Goal: Find specific fact: Find specific fact

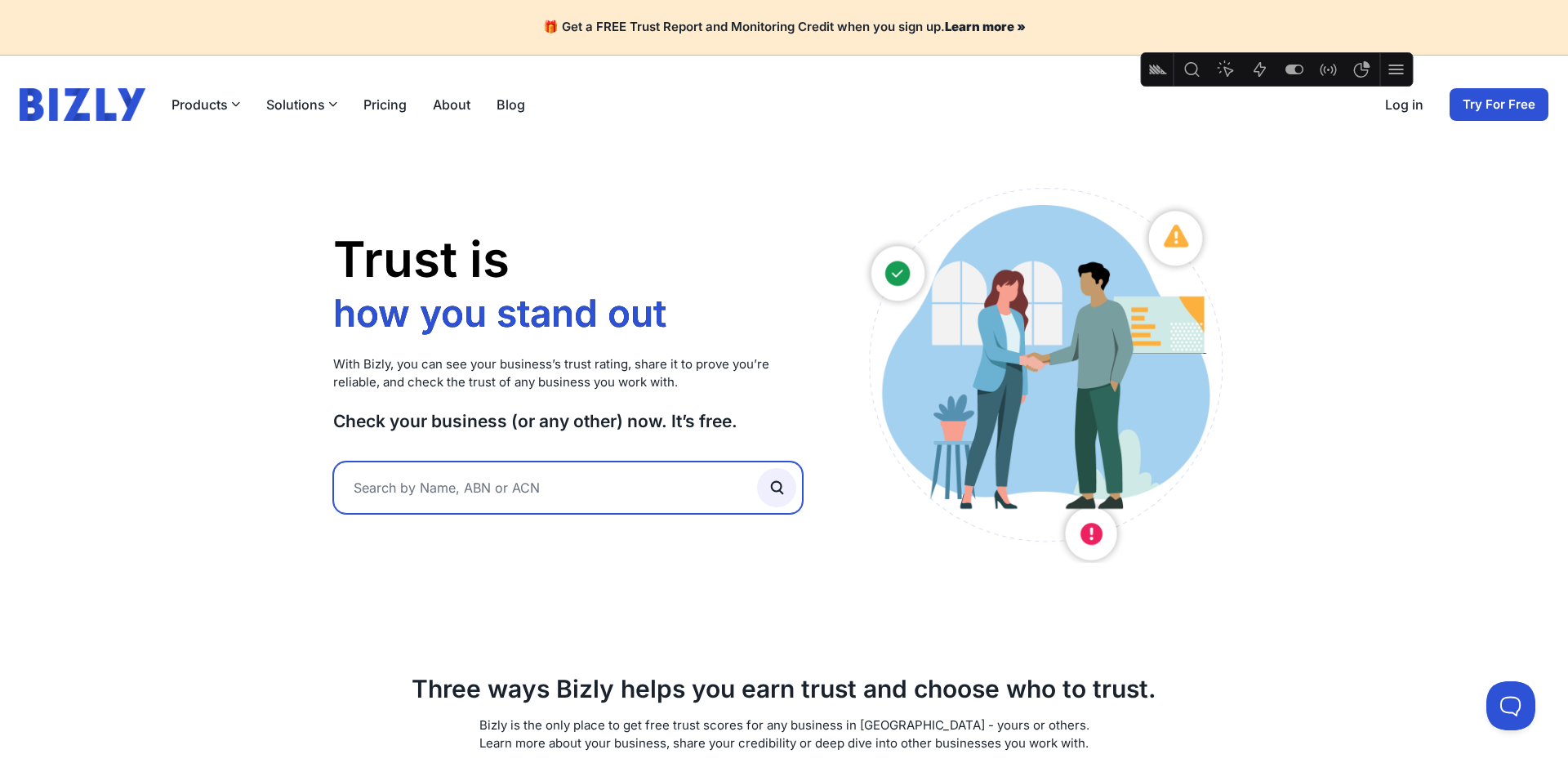
click at [443, 489] on input "text" at bounding box center [568, 487] width 470 height 52
type input "prima volta"
click at [757, 468] on button "submit" at bounding box center [776, 487] width 39 height 39
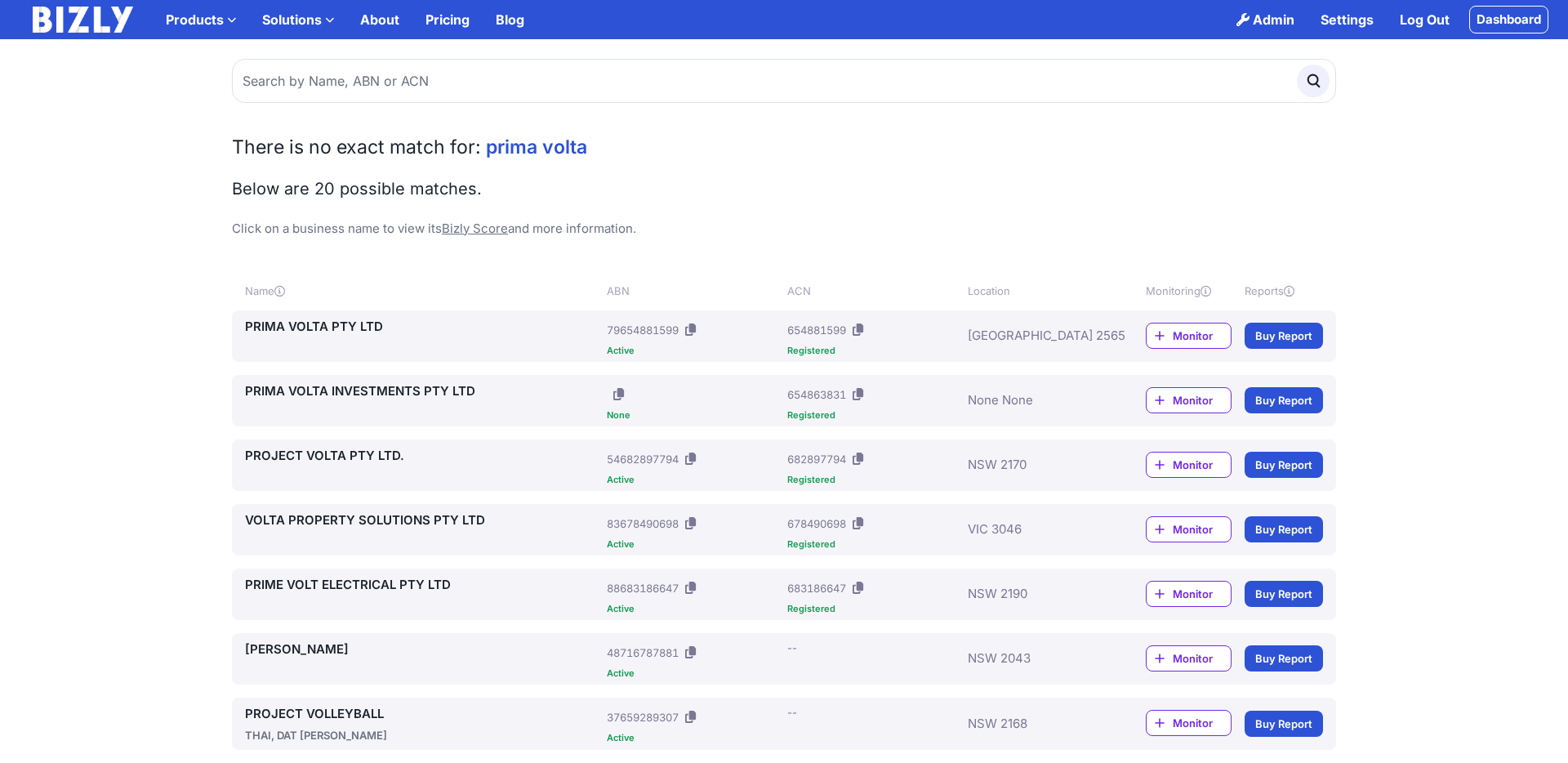
click at [322, 324] on link "PRIMA VOLTA PTY LTD" at bounding box center [422, 327] width 355 height 20
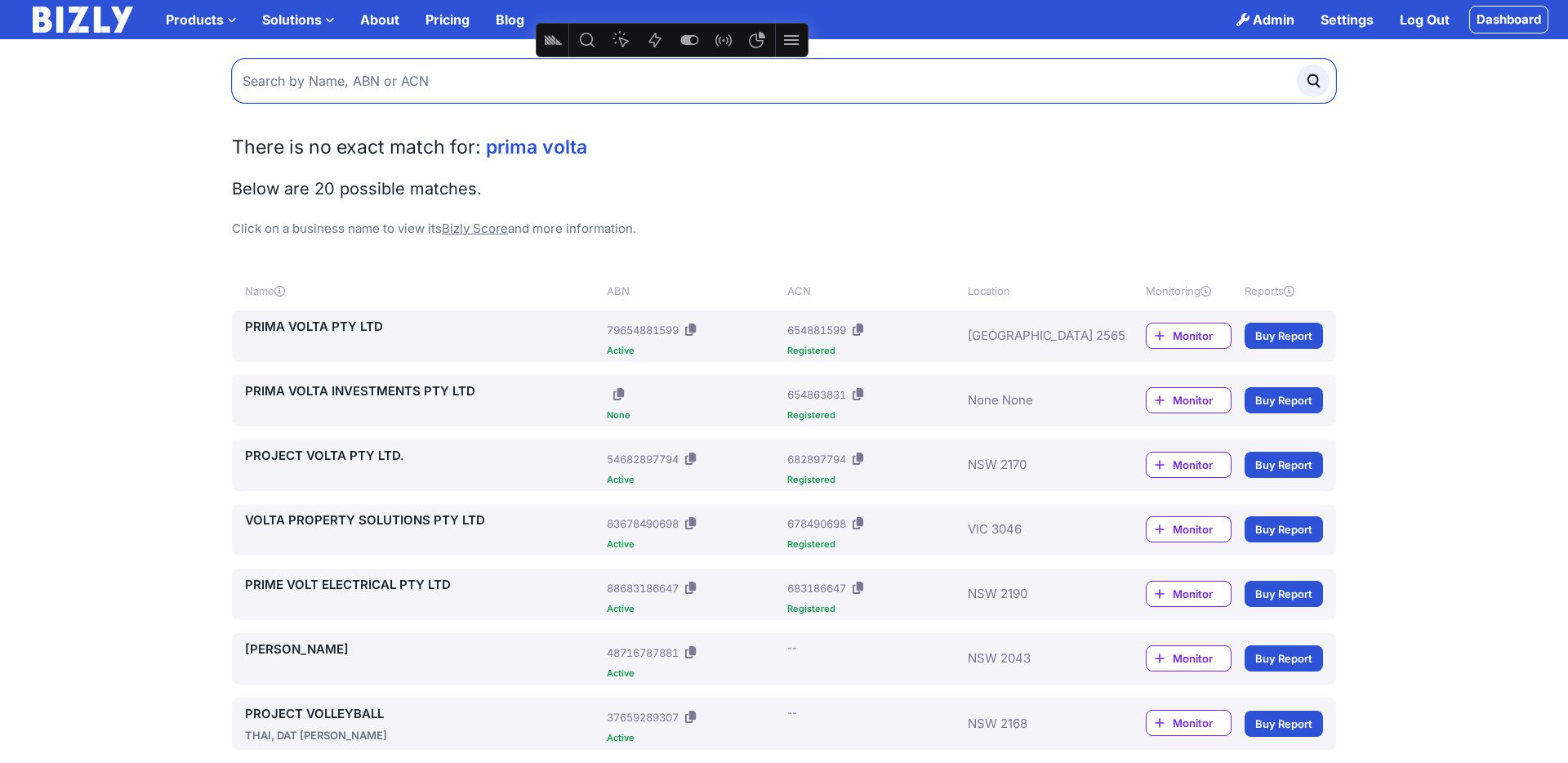
click at [481, 81] on input "text" at bounding box center [784, 81] width 1104 height 44
paste input "BUILDING INSPECTORS SA PTY LTD"
type input "BUILDING INSPECTORS SA PTY LTD"
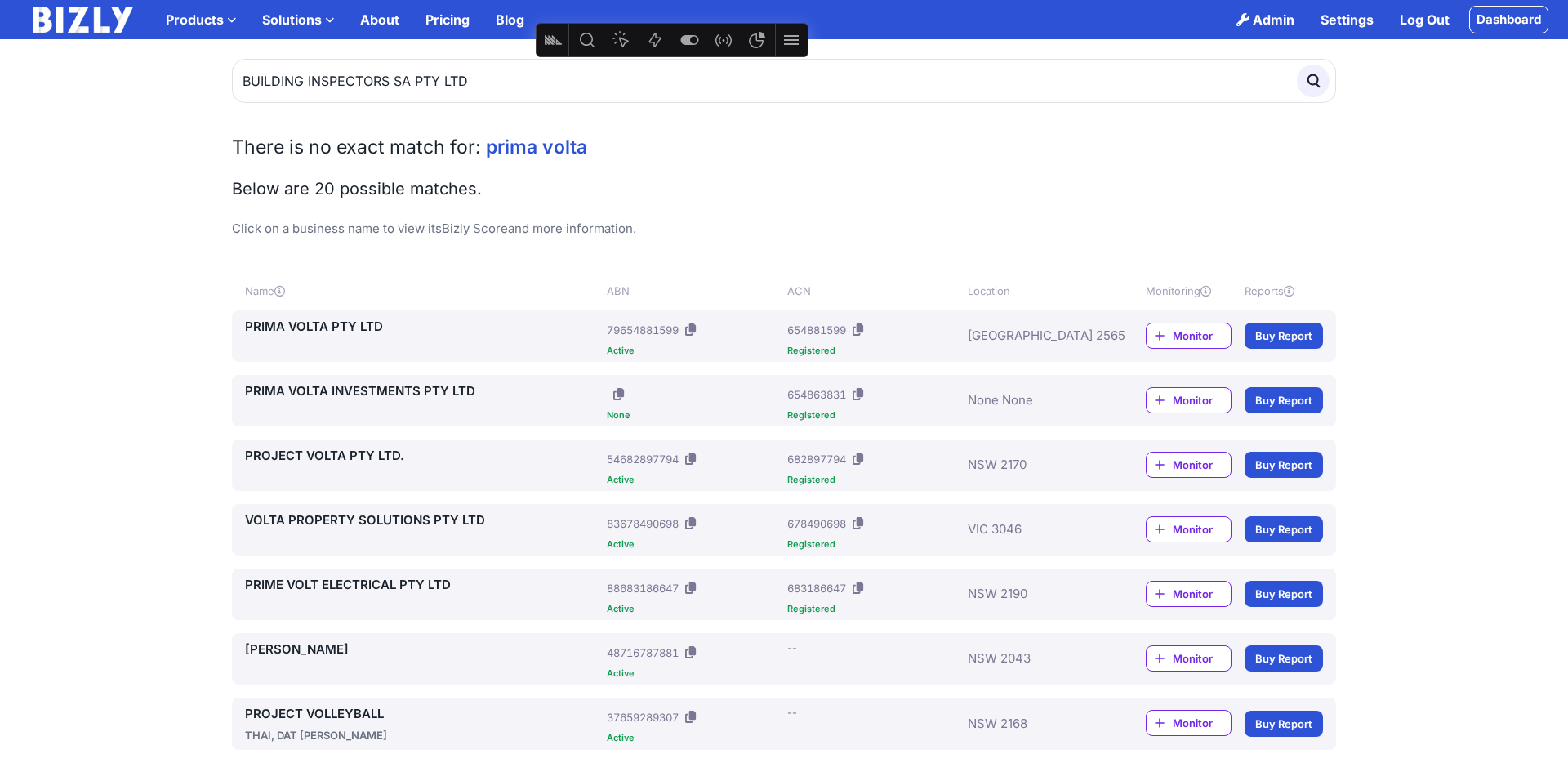
click at [1313, 77] on icon "submit" at bounding box center [1313, 81] width 18 height 18
click at [690, 328] on icon at bounding box center [690, 329] width 11 height 12
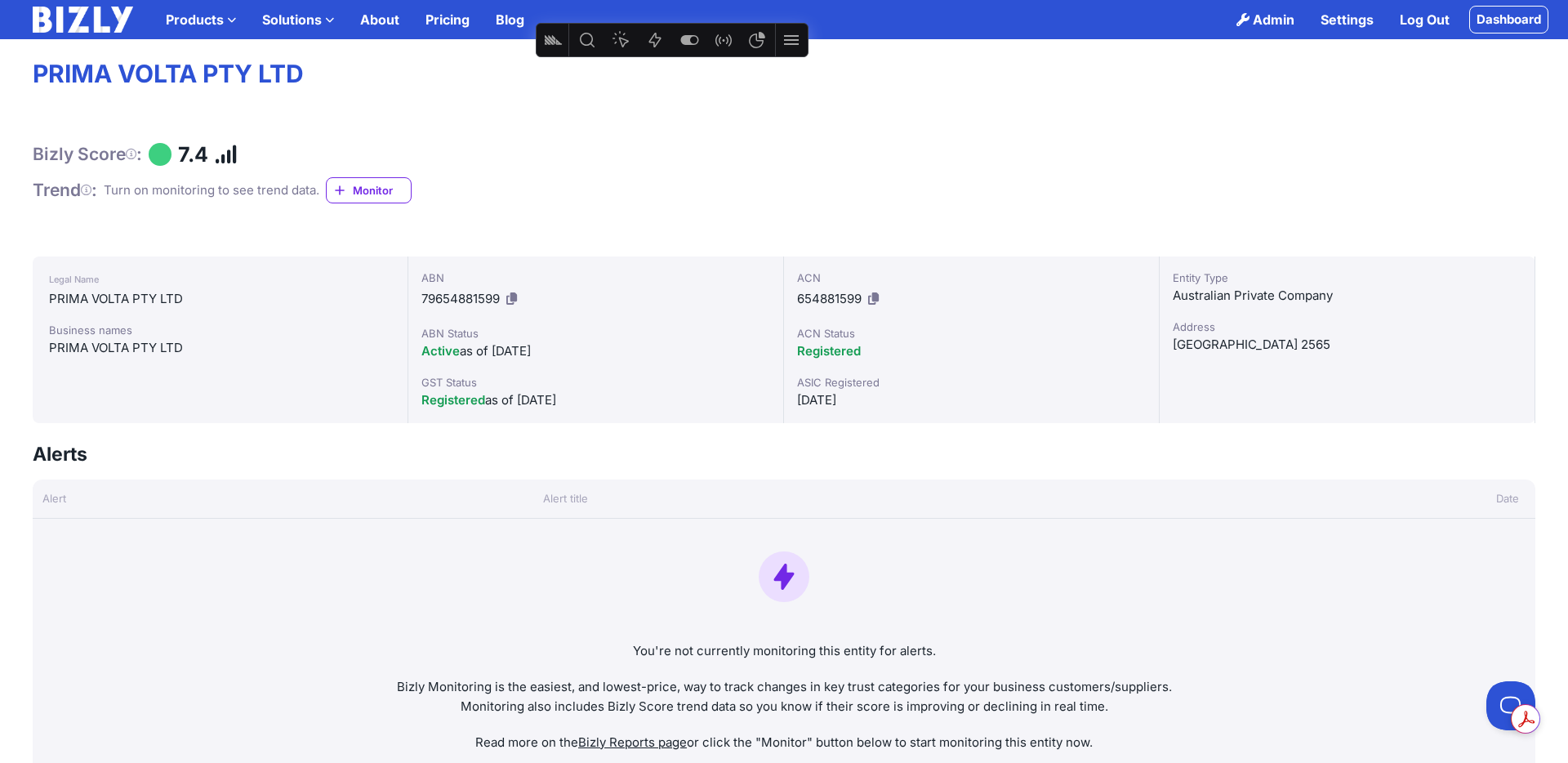
click at [511, 299] on icon at bounding box center [511, 298] width 11 height 12
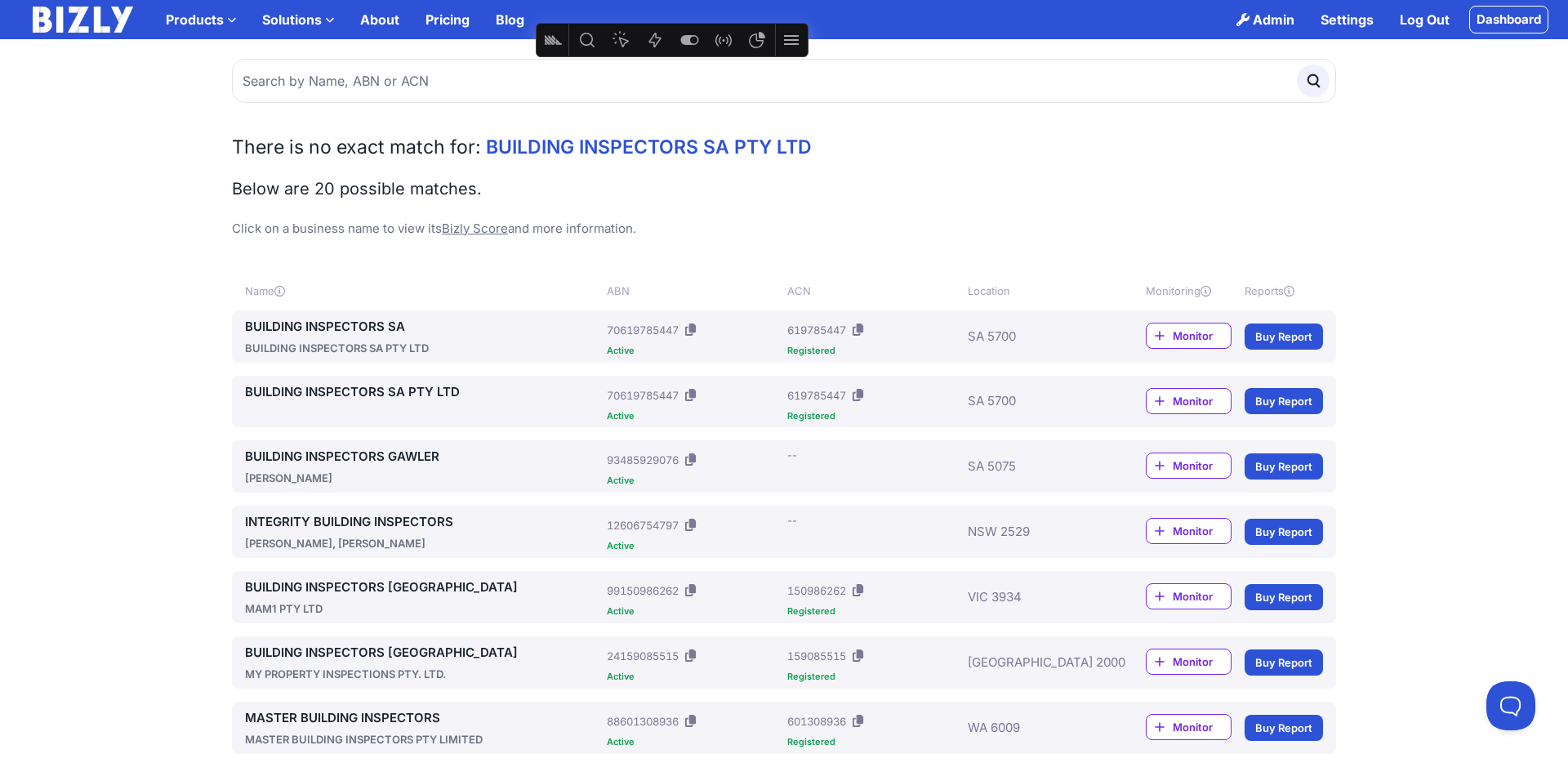
click at [696, 394] on icon at bounding box center [690, 395] width 11 height 12
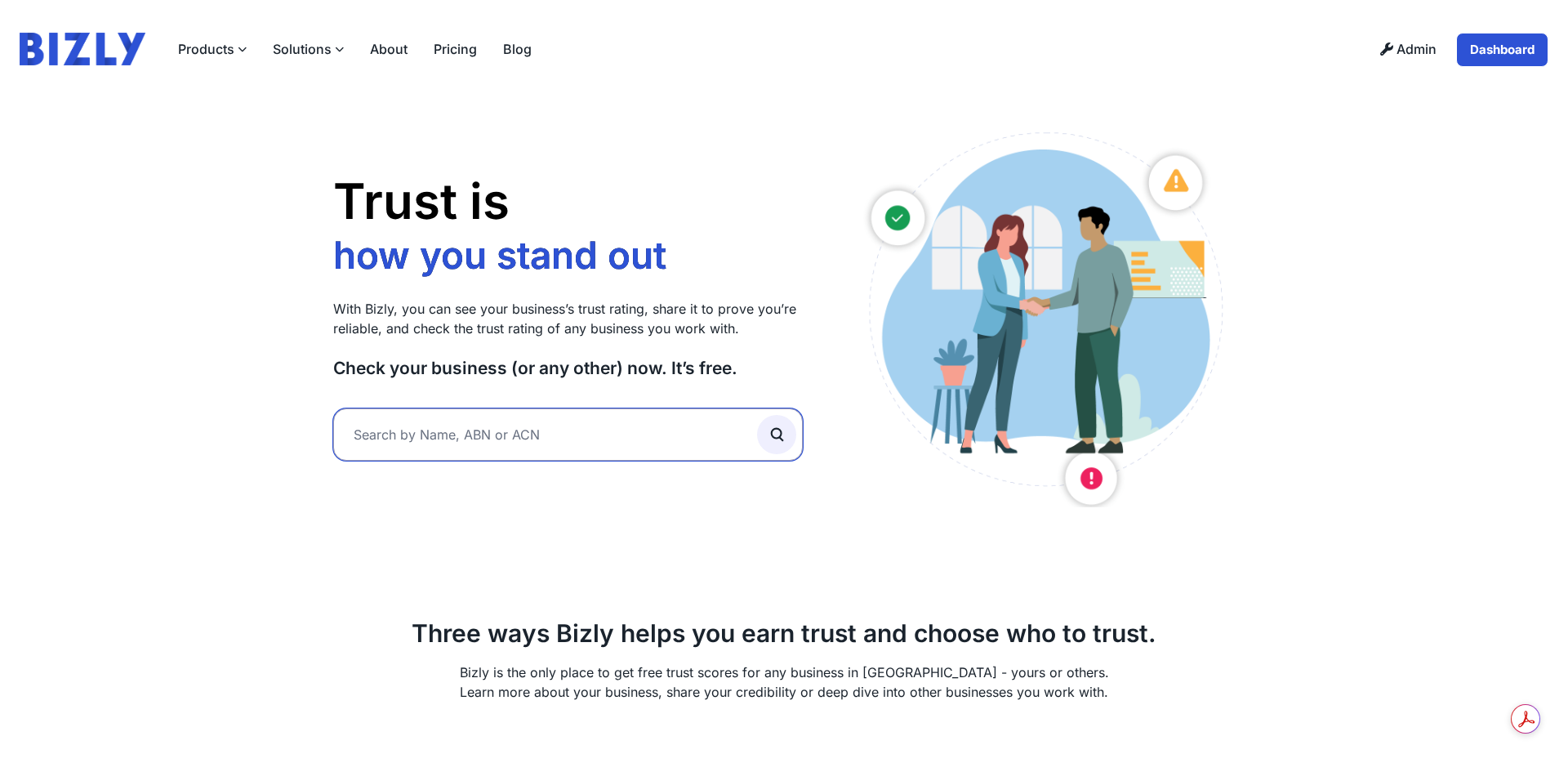
click at [488, 432] on input "text" at bounding box center [568, 434] width 470 height 52
paste input "BUILDING INSPECTORS SA PTY LTD"
type input "BUILDING INSPECTORS SA PTY LTD"
click at [779, 432] on icon "submit" at bounding box center [777, 435] width 18 height 18
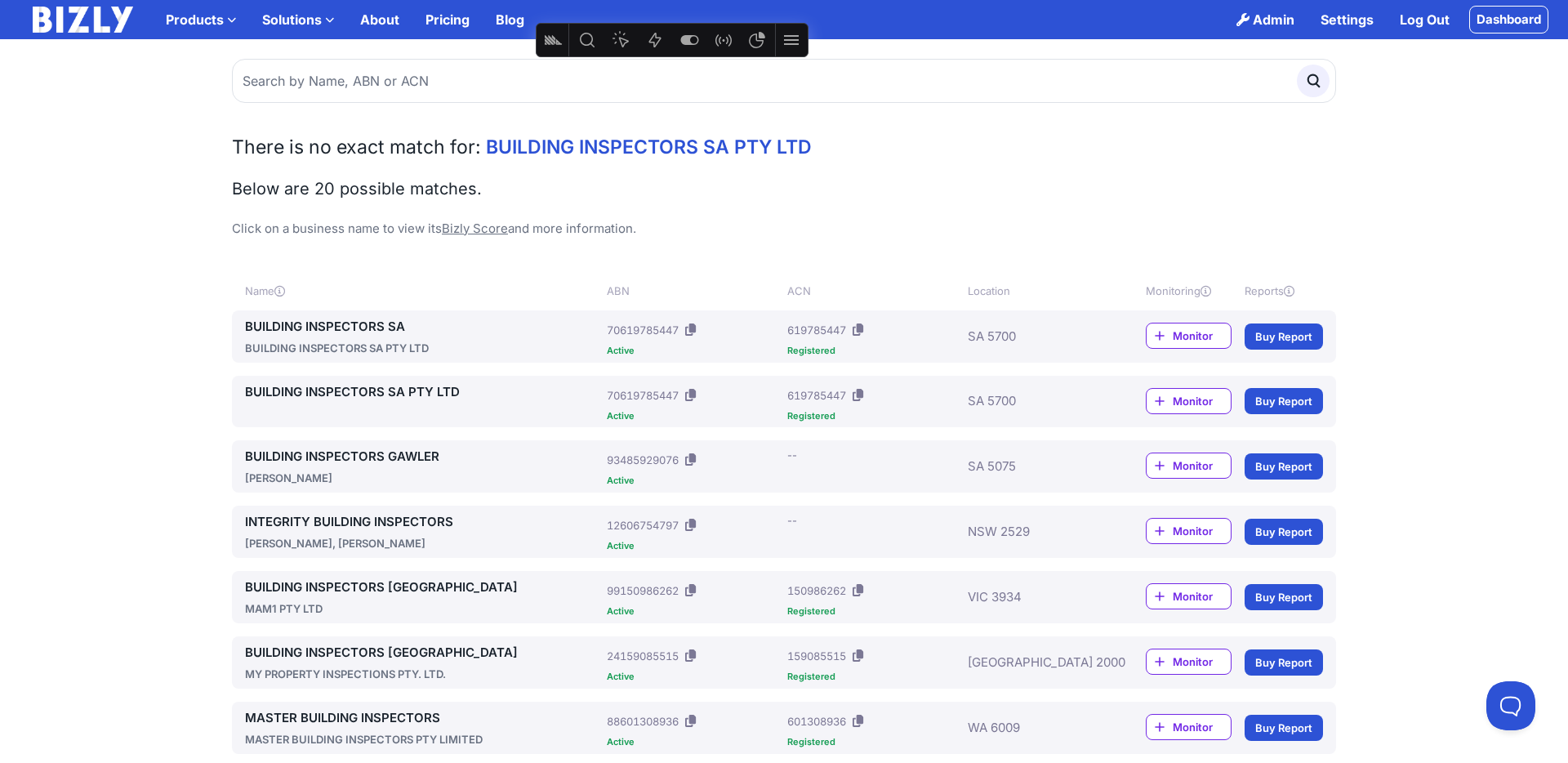
click at [413, 390] on link "BUILDING INSPECTORS SA PTY LTD" at bounding box center [422, 392] width 355 height 20
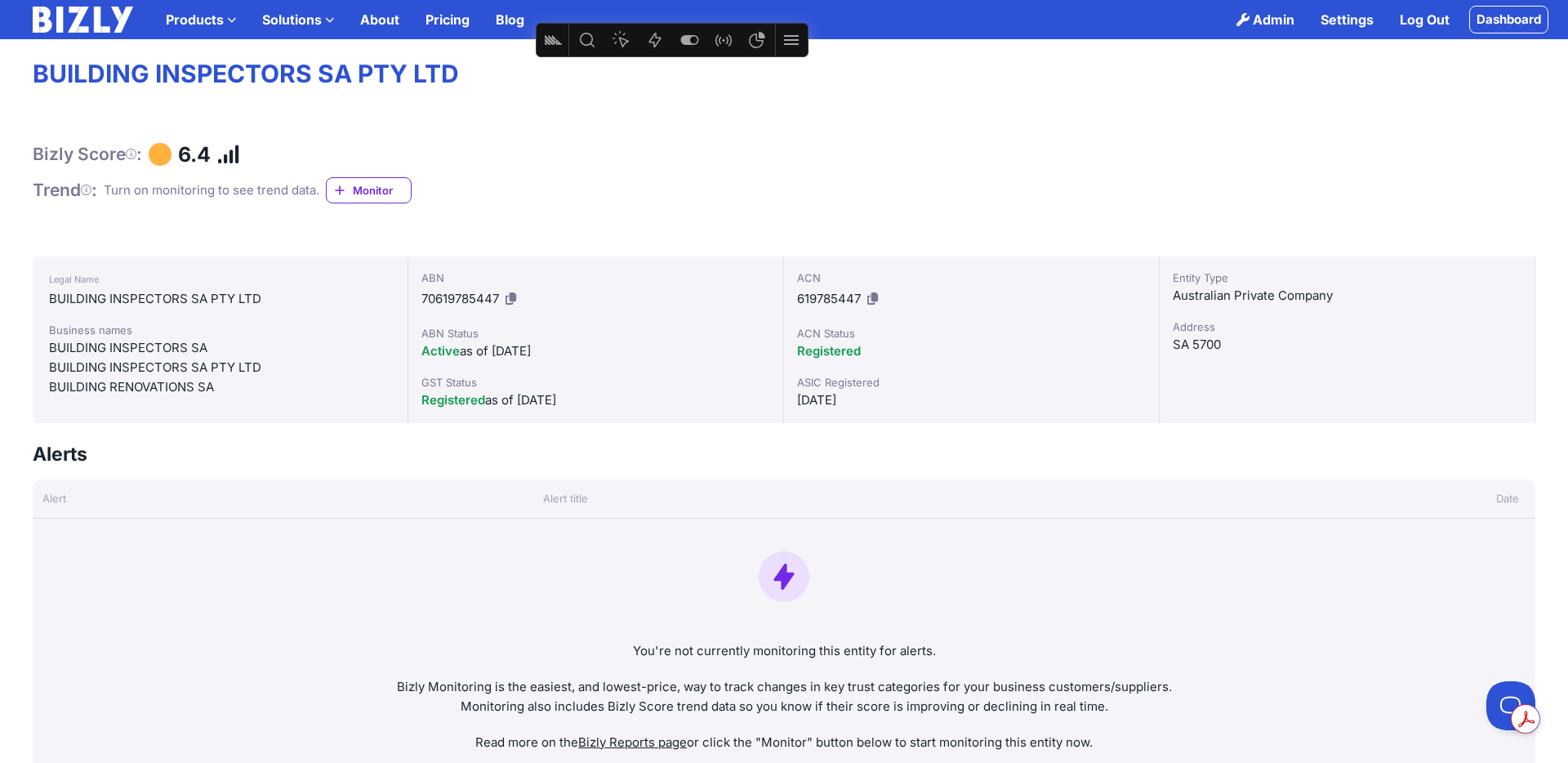
click at [510, 298] on icon at bounding box center [511, 298] width 11 height 12
click at [87, 25] on img at bounding box center [83, 20] width 100 height 26
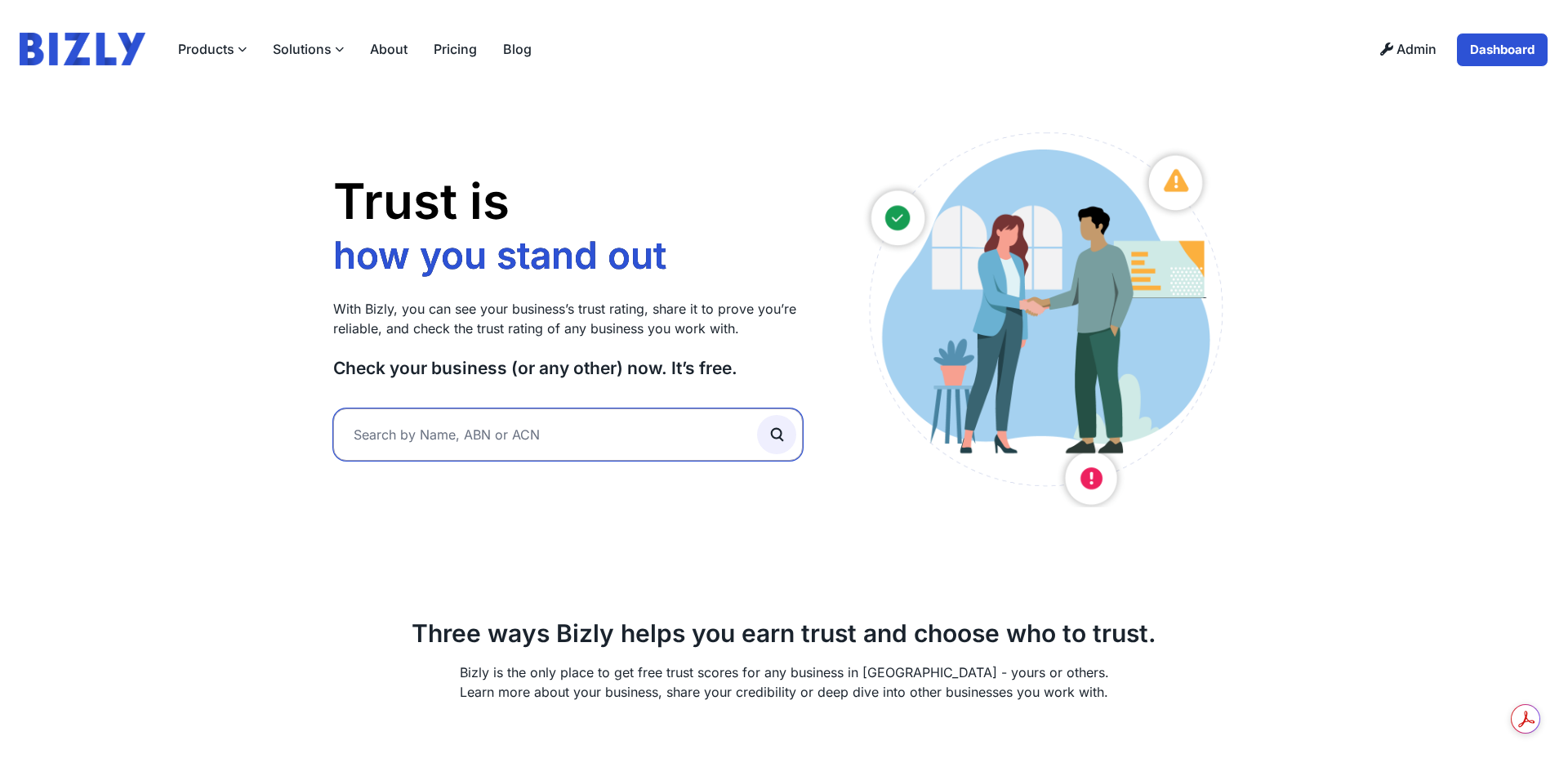
click at [518, 423] on input "text" at bounding box center [568, 434] width 470 height 52
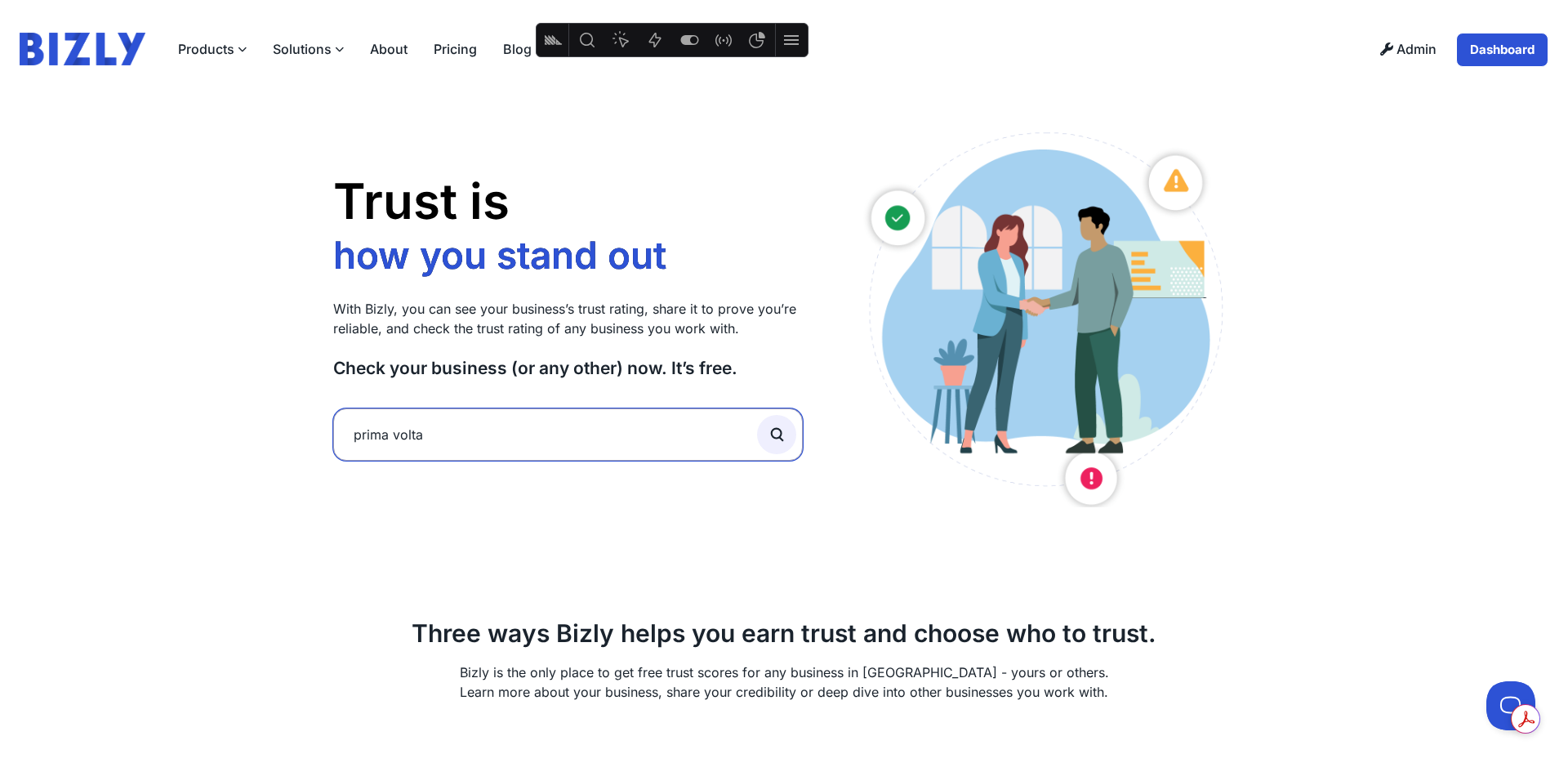
type input "prima volta"
click at [757, 415] on button "submit" at bounding box center [776, 434] width 39 height 39
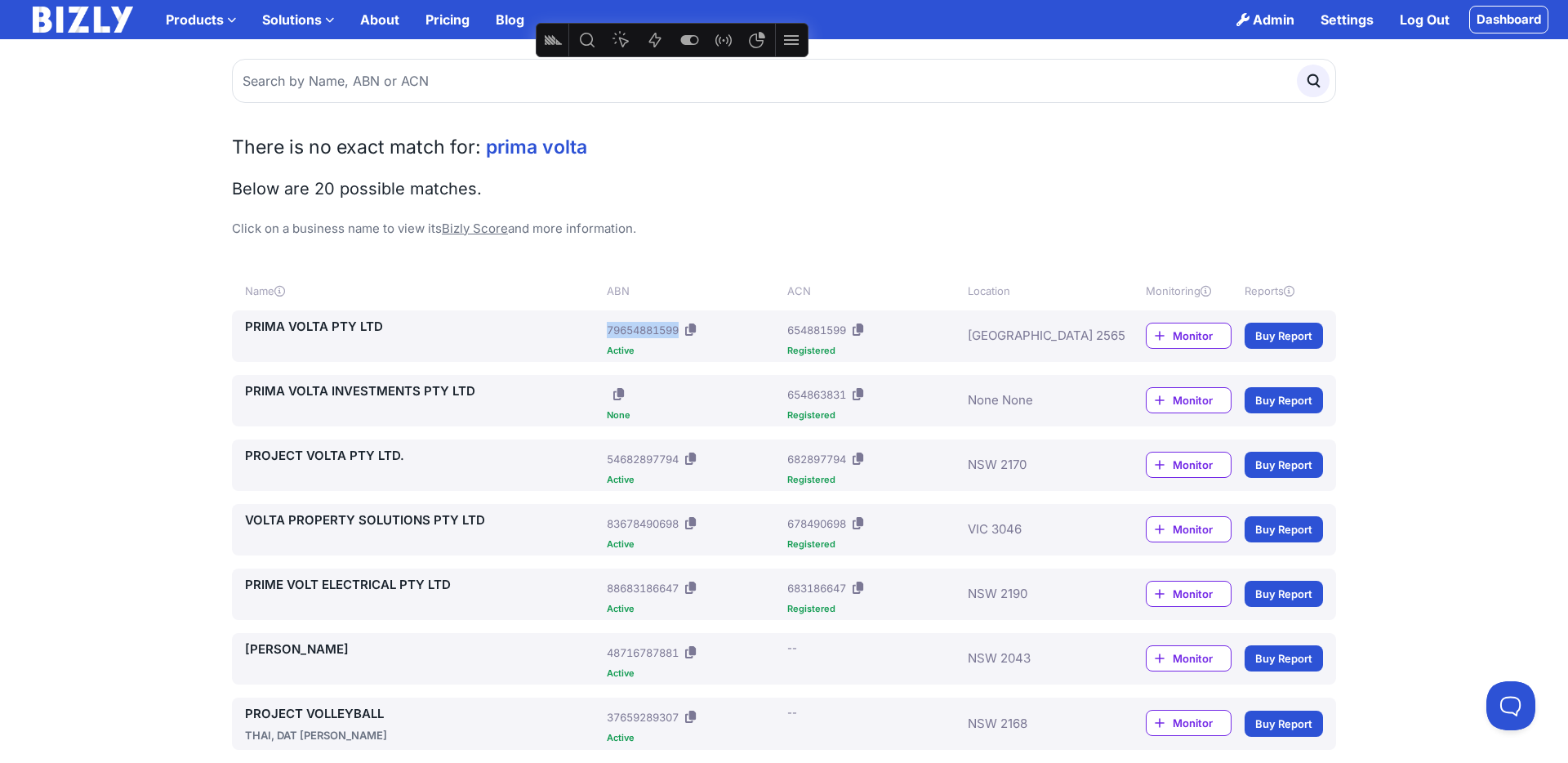
drag, startPoint x: 608, startPoint y: 328, endPoint x: 796, endPoint y: 345, distance: 187.8
click at [698, 328] on div "ABN: 79654881599" at bounding box center [694, 330] width 174 height 26
click at [696, 328] on icon at bounding box center [690, 329] width 11 height 12
copy div "79654881599"
